Goal: Find contact information: Find contact information

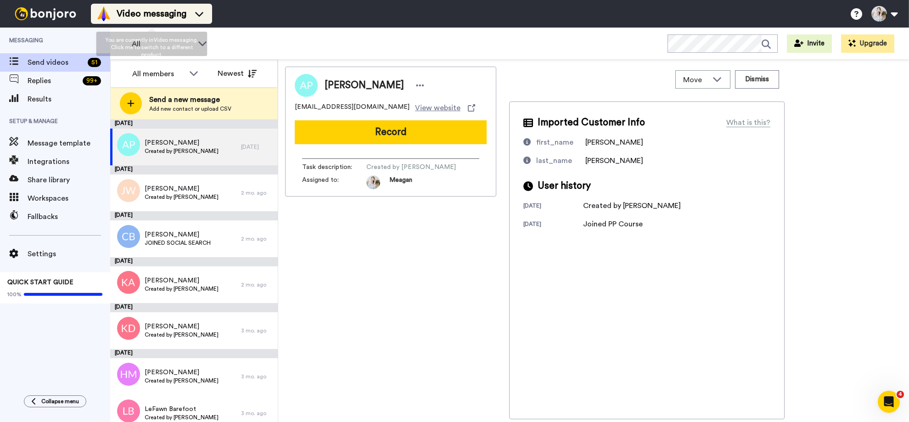
click at [183, 13] on span "Video messaging" at bounding box center [152, 13] width 70 height 13
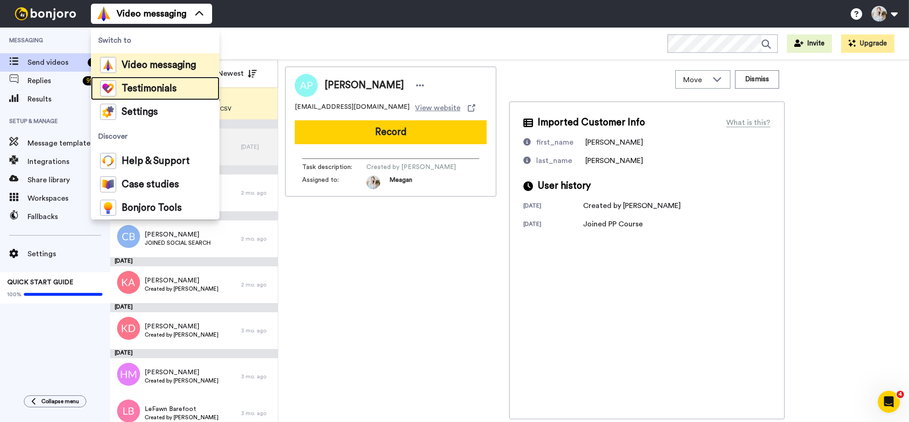
click at [162, 93] on span "Testimonials" at bounding box center [149, 88] width 55 height 9
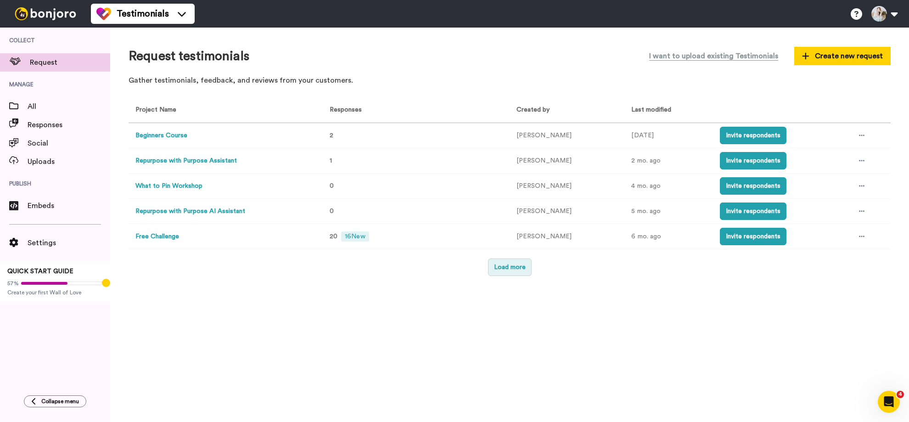
click at [504, 268] on button "Load more" at bounding box center [510, 267] width 44 height 17
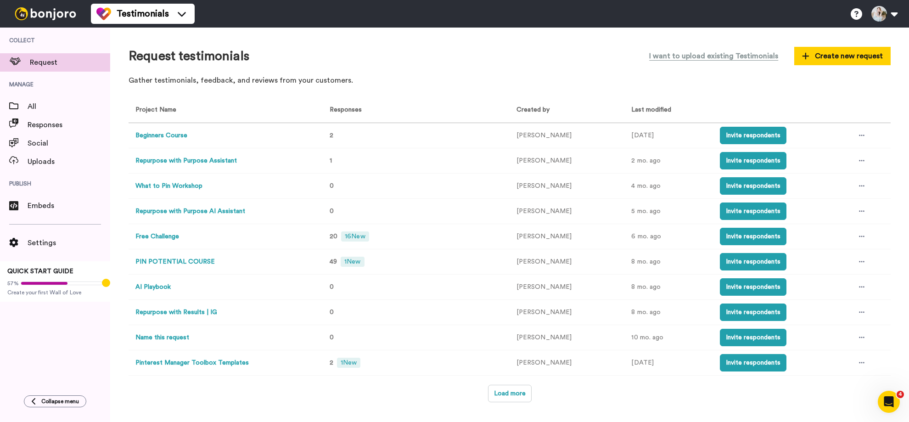
click at [181, 134] on button "Beginners Course" at bounding box center [161, 136] width 52 height 10
click at [198, 261] on button "PIN POTENTIAL COURSE" at bounding box center [174, 262] width 79 height 10
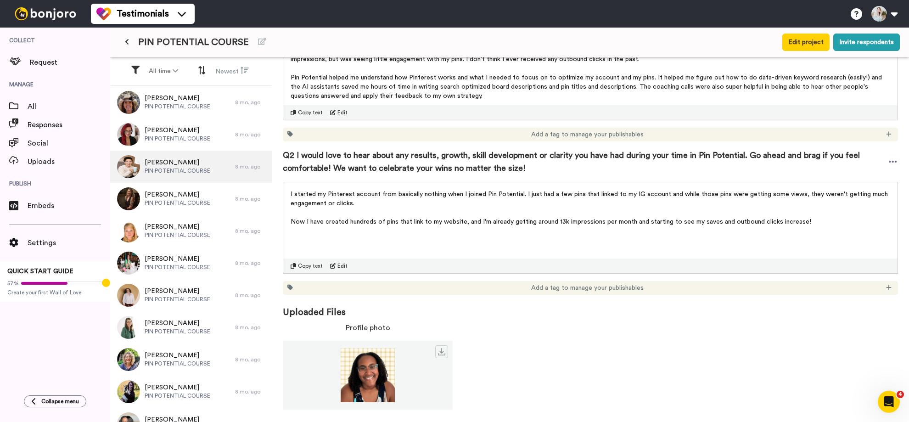
scroll to position [1008, 0]
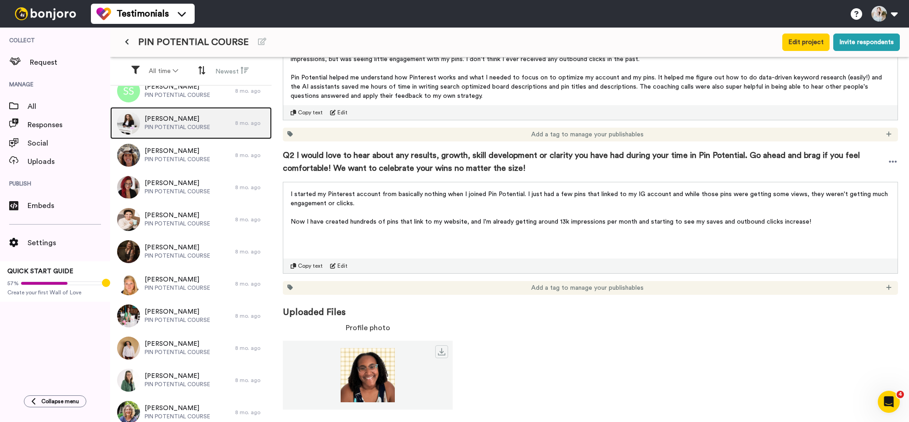
click at [185, 121] on span "[PERSON_NAME]" at bounding box center [178, 118] width 66 height 9
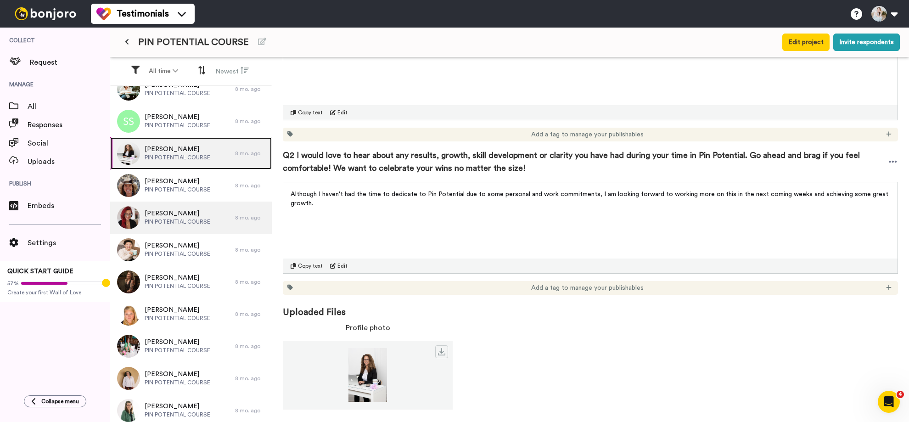
scroll to position [964, 0]
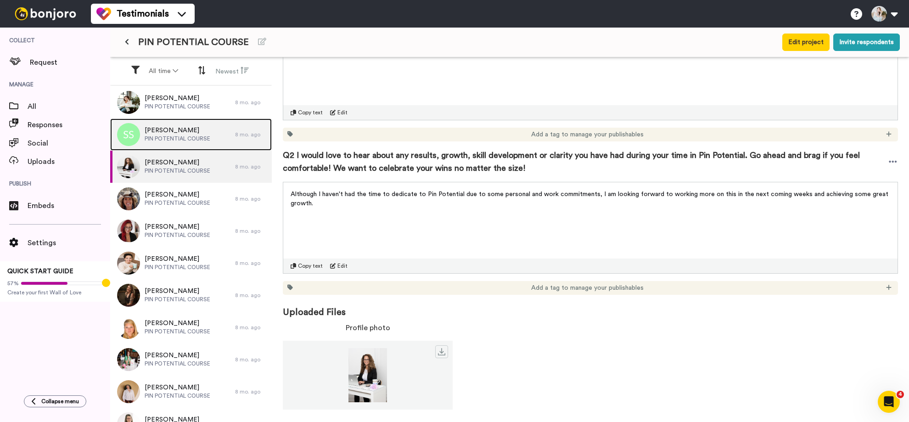
click at [187, 140] on span "PIN POTENTIAL COURSE" at bounding box center [178, 138] width 66 height 7
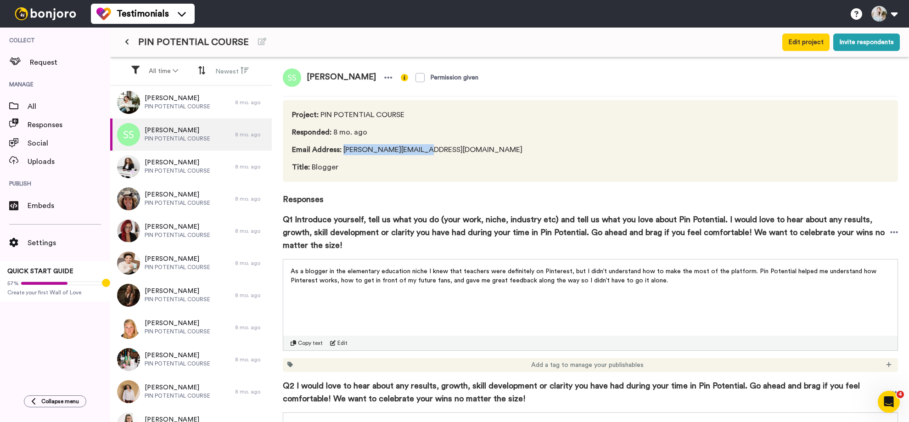
drag, startPoint x: 448, startPoint y: 153, endPoint x: 342, endPoint y: 152, distance: 105.6
click at [342, 152] on span "Email Address : [PERSON_NAME][EMAIL_ADDRESS][DOMAIN_NAME]" at bounding box center [407, 149] width 231 height 11
copy span "[PERSON_NAME][EMAIL_ADDRESS][DOMAIN_NAME]"
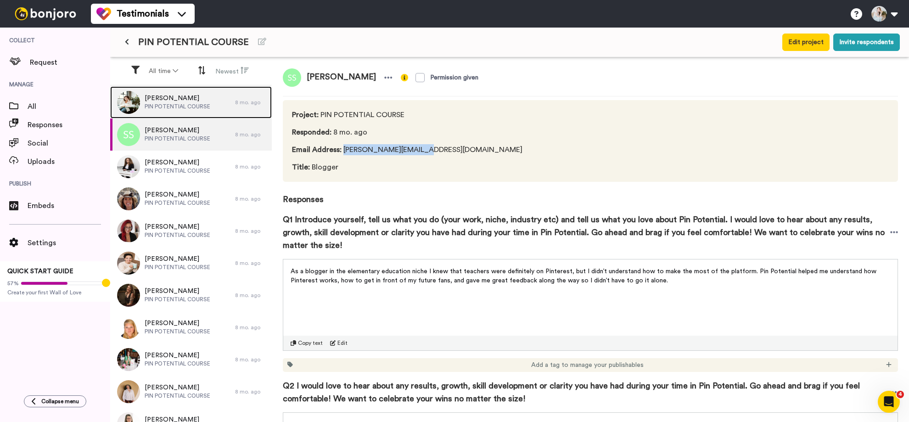
click at [177, 105] on span "PIN POTENTIAL COURSE" at bounding box center [178, 106] width 66 height 7
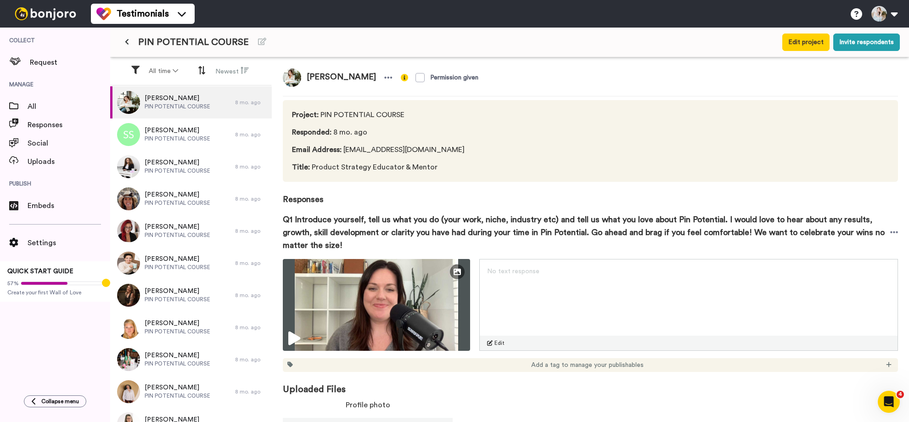
drag, startPoint x: 457, startPoint y: 150, endPoint x: 344, endPoint y: 150, distance: 113.4
click at [344, 150] on span "Email Address : [EMAIL_ADDRESS][DOMAIN_NAME]" at bounding box center [384, 149] width 185 height 11
copy span "[EMAIL_ADDRESS][DOMAIN_NAME]"
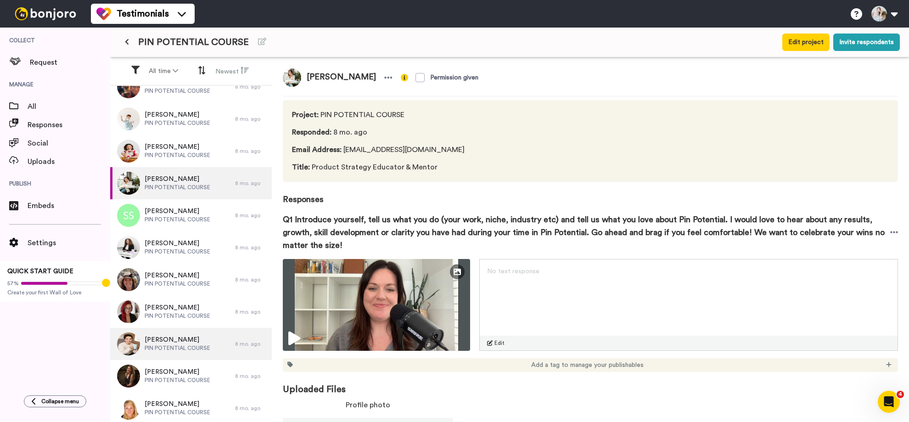
scroll to position [889, 0]
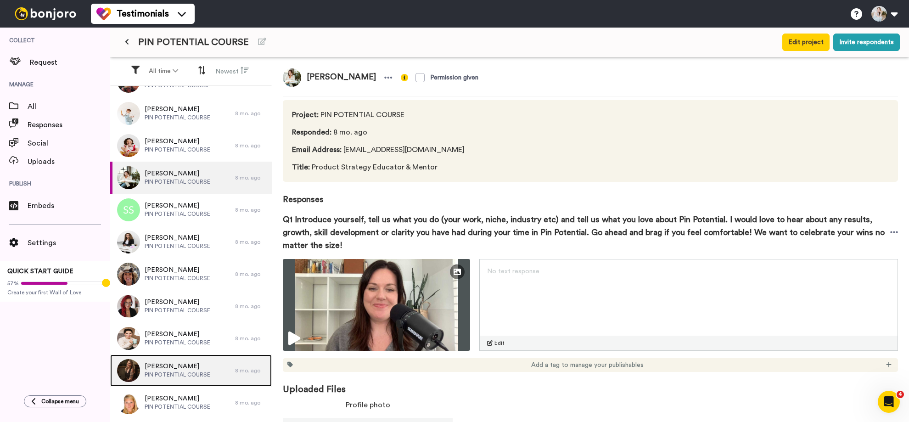
click at [191, 361] on div "[PERSON_NAME] PIN POTENTIAL COURSE" at bounding box center [172, 371] width 125 height 32
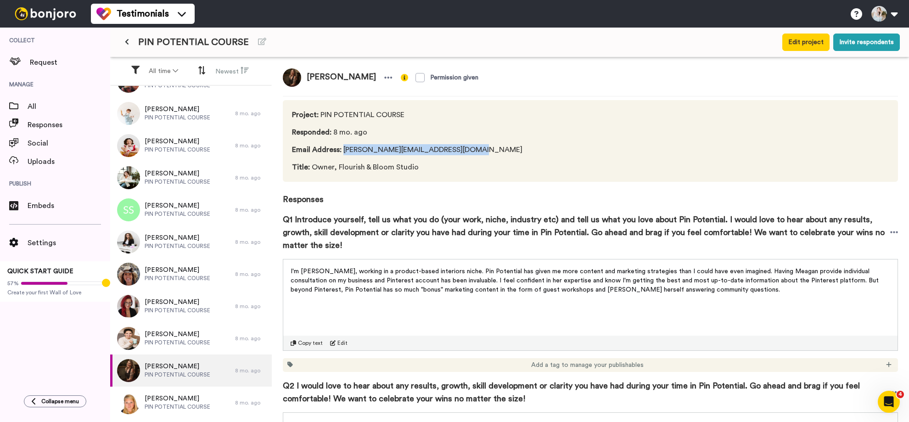
drag, startPoint x: 463, startPoint y: 152, endPoint x: 343, endPoint y: 152, distance: 120.3
click at [343, 152] on span "Email Address : [PERSON_NAME][EMAIL_ADDRESS][DOMAIN_NAME]" at bounding box center [407, 149] width 231 height 11
copy span "[PERSON_NAME][EMAIL_ADDRESS][DOMAIN_NAME]"
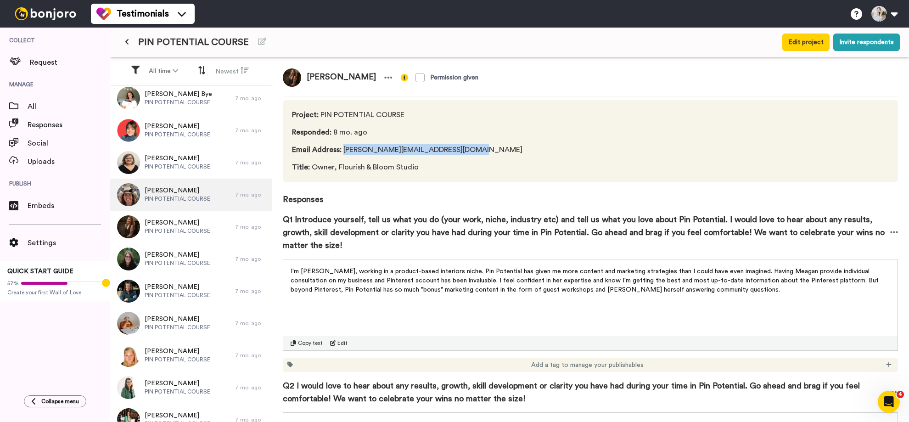
scroll to position [469, 0]
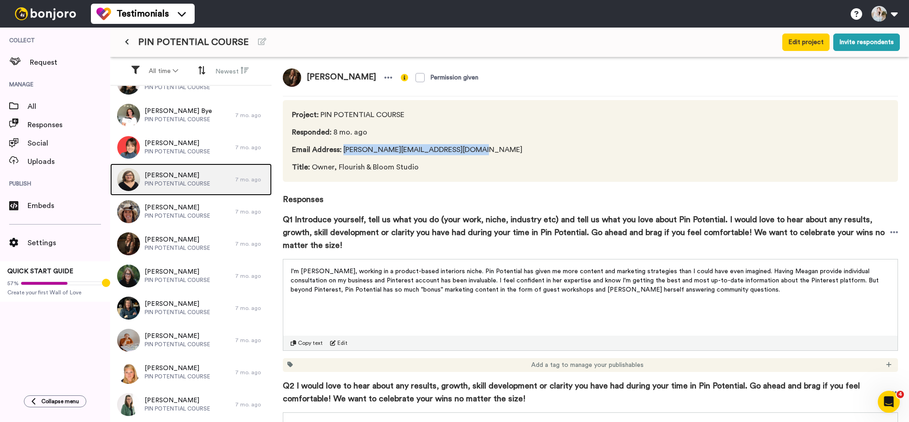
click at [185, 183] on span "PIN POTENTIAL COURSE" at bounding box center [178, 183] width 66 height 7
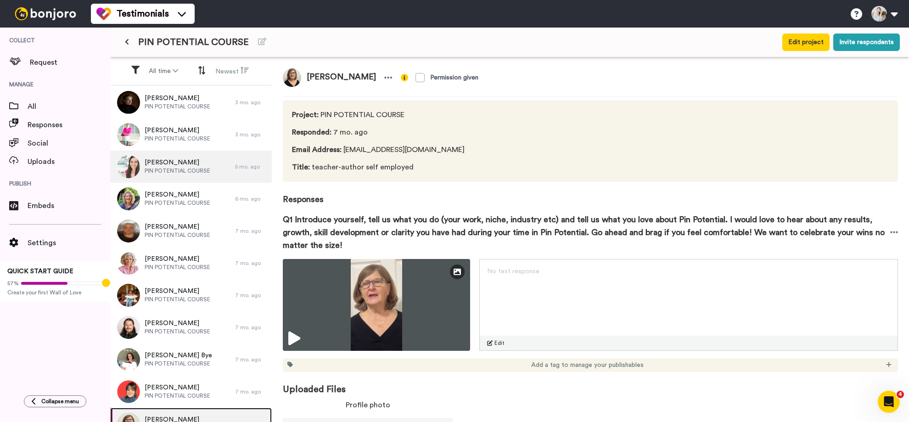
scroll to position [223, 0]
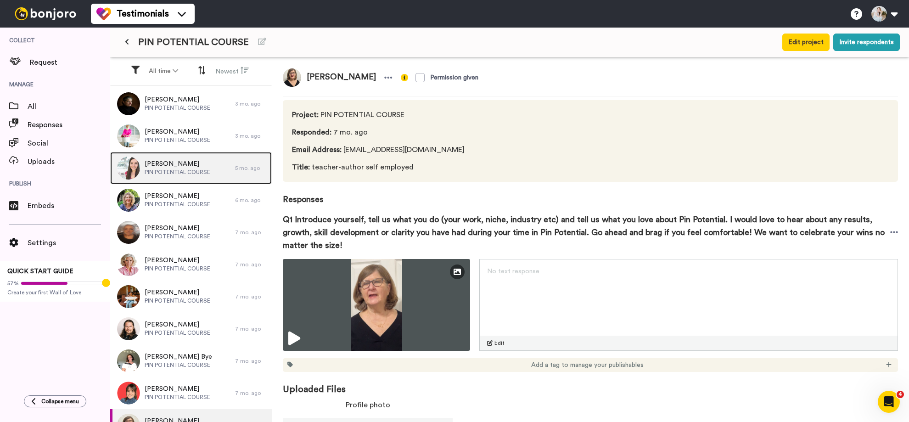
click at [183, 171] on span "PIN POTENTIAL COURSE" at bounding box center [178, 172] width 66 height 7
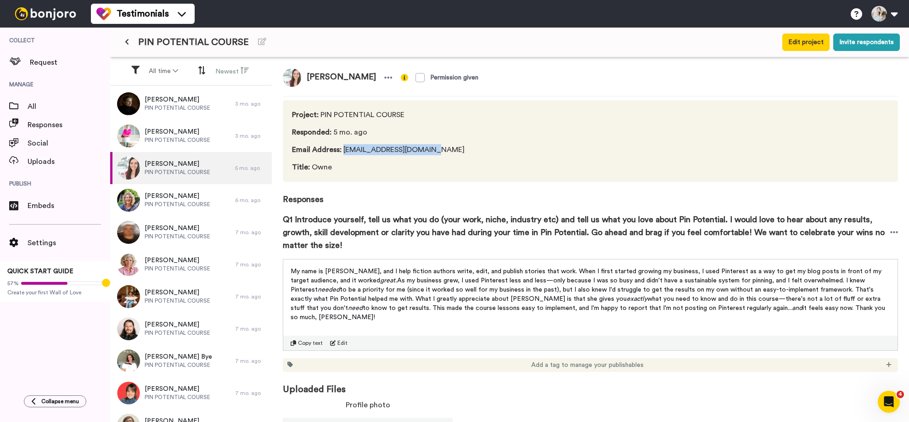
drag, startPoint x: 439, startPoint y: 150, endPoint x: 343, endPoint y: 152, distance: 96.5
click at [343, 152] on span "Email Address : [EMAIL_ADDRESS][DOMAIN_NAME]" at bounding box center [384, 149] width 185 height 11
copy span "[EMAIL_ADDRESS][DOMAIN_NAME]"
